Goal: Complete application form

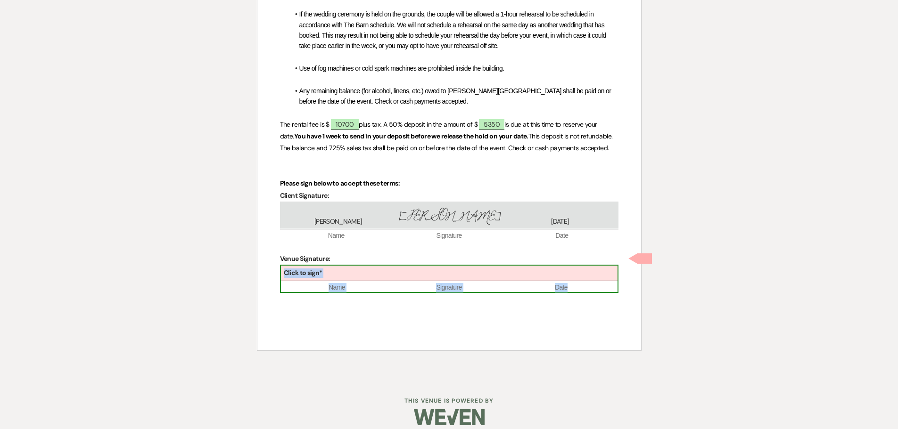
click at [371, 265] on div "Click to sign* Name Signature Date" at bounding box center [449, 279] width 338 height 29
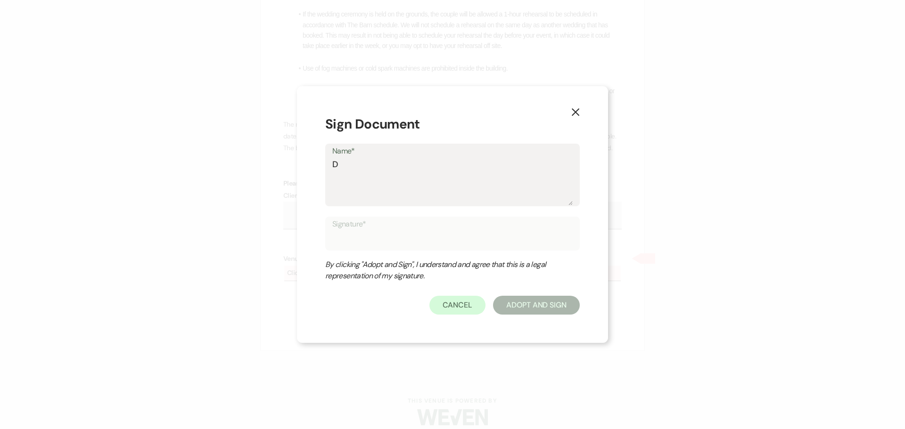
type textarea "DF"
type input "DF"
type textarea "DFa"
type input "DFa"
type textarea "DFar"
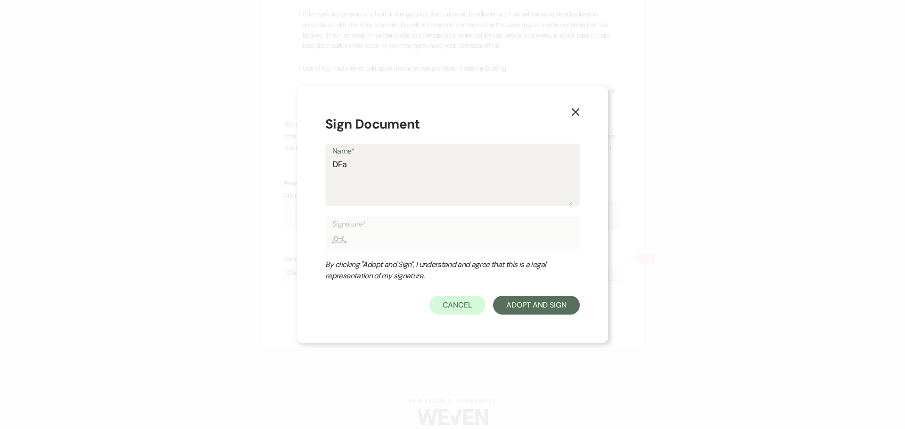
type input "DFar"
type textarea "DFa"
type input "DFa"
type textarea "DF"
type input "DF"
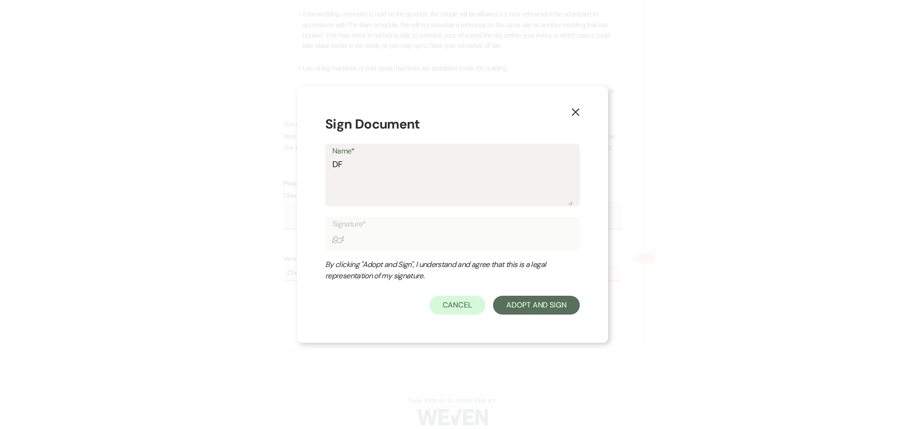
type textarea "D"
type input "D"
type textarea "Da"
type input "Da"
type textarea "Dar"
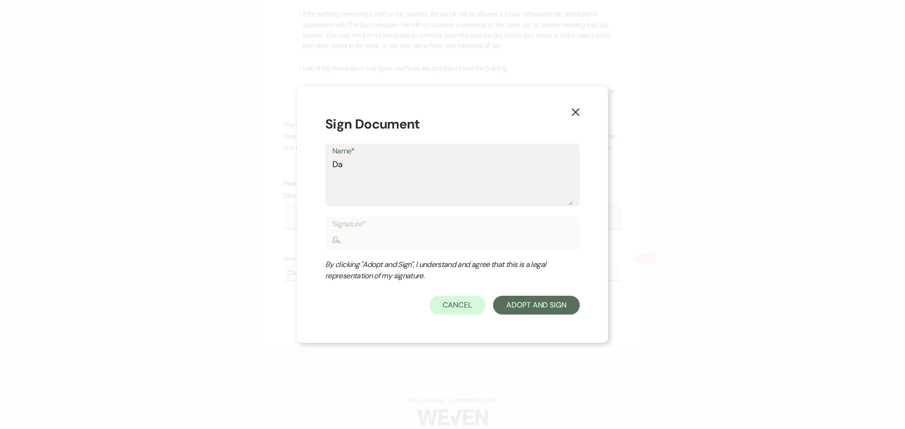
type input "Dar"
type textarea "Darc"
type input "Darc"
type textarea "[PERSON_NAME]"
type input "[PERSON_NAME]"
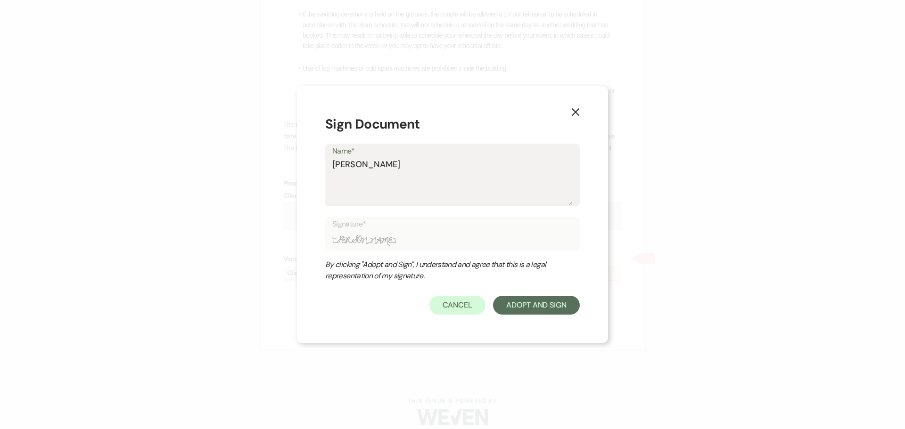
type textarea "[PERSON_NAME]"
type input "[PERSON_NAME]"
type textarea "Darcy K"
type input "Darcy K"
type textarea "Darcy K"
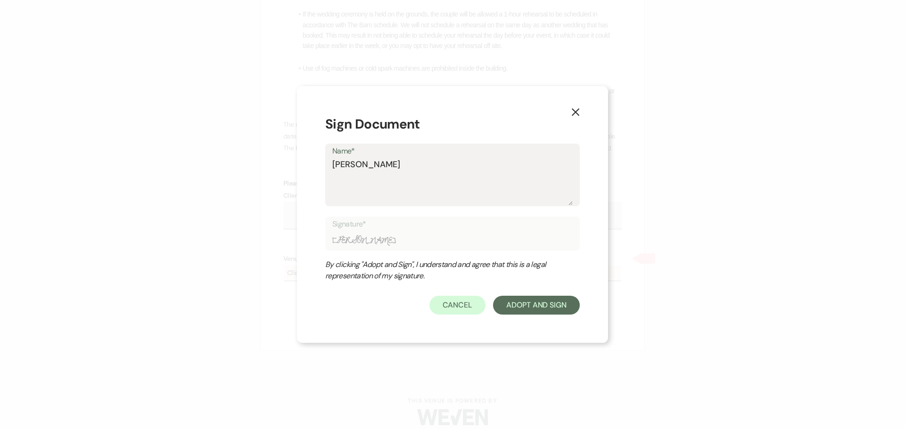
type input "Darcy K"
type textarea "Darcy K K"
type input "Darcy K K"
type textarea "Darcy K Ke"
type input "Darcy K Ke"
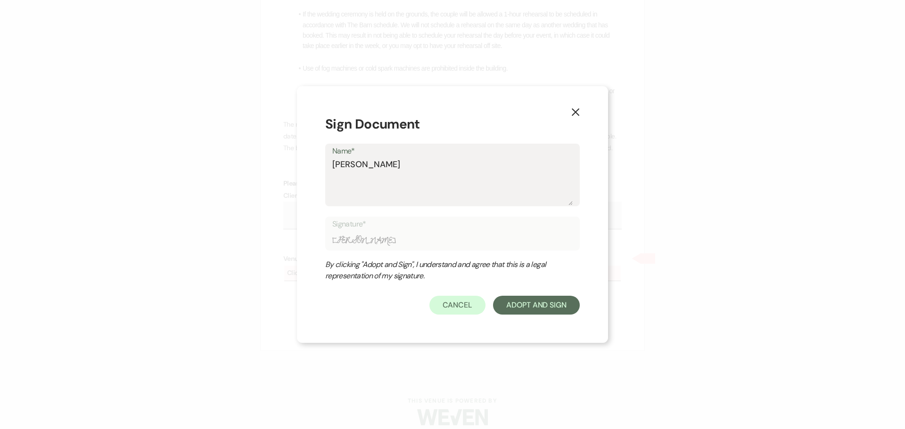
type textarea "Darcy K Kep"
type input "Darcy K Kep"
type textarea "Darcy K Kepn"
type input "Darcy K Kepn"
type textarea "Darcy K Kepne"
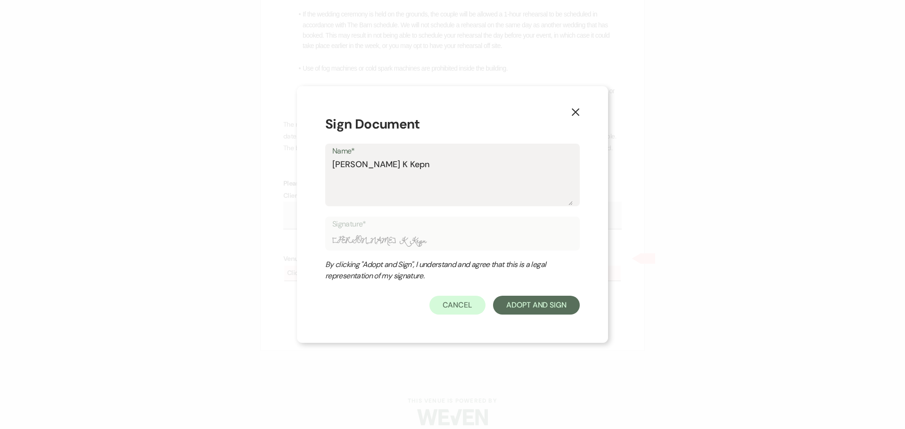
type input "Darcy K Kepne"
type textarea "Darcy K Kepner"
type input "Darcy K Kepner"
type textarea "Darcy K Kepner"
click at [563, 307] on button "Adopt And Sign" at bounding box center [536, 305] width 87 height 19
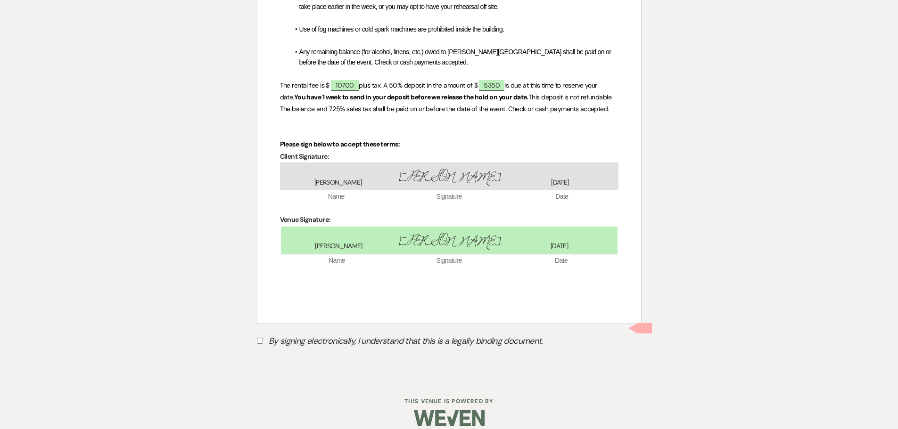
scroll to position [532, 0]
click at [260, 337] on input "By signing electronically, I understand that this is a legally binding document." at bounding box center [260, 340] width 6 height 6
checkbox input "true"
click at [285, 355] on button "Submit" at bounding box center [290, 363] width 66 height 17
